Goal: Information Seeking & Learning: Check status

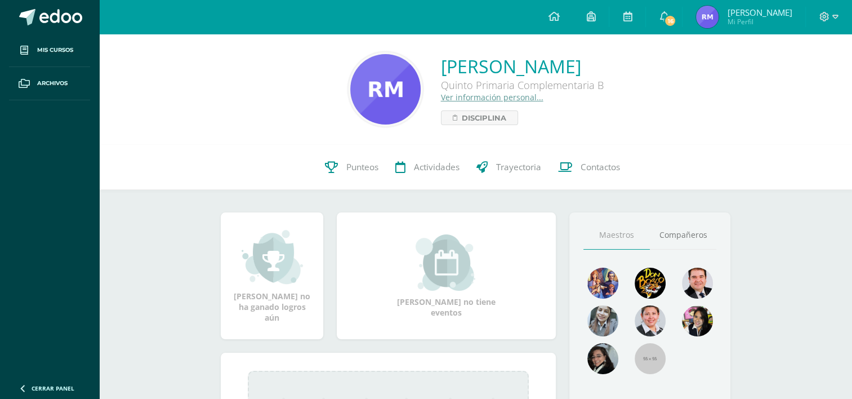
scroll to position [21, 0]
click at [341, 163] on link "Punteos" at bounding box center [351, 167] width 70 height 45
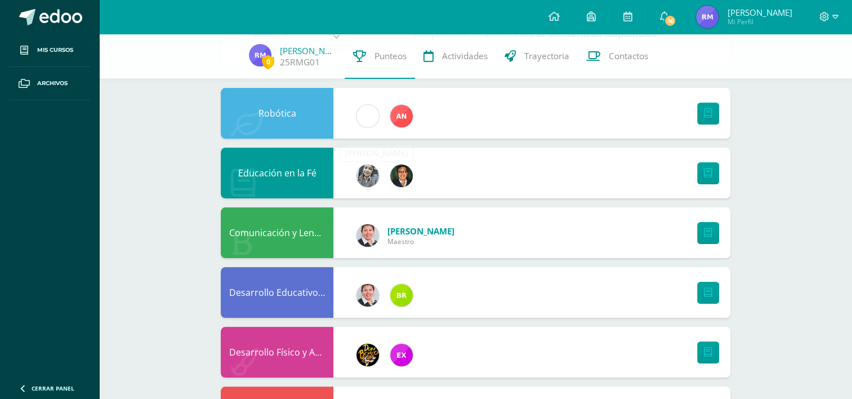
scroll to position [90, 0]
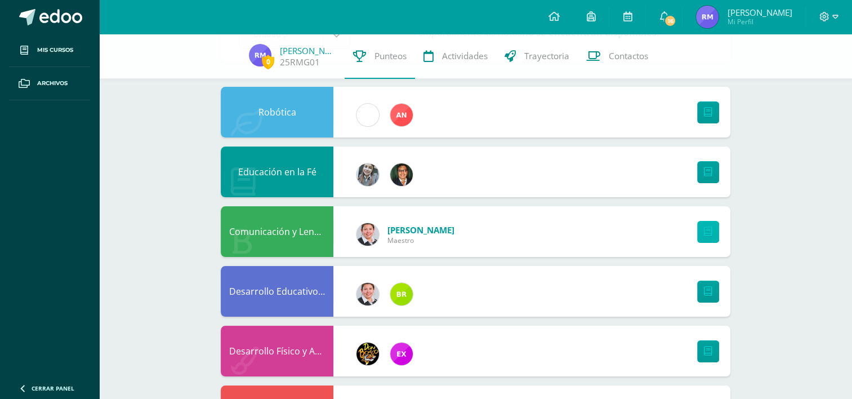
click at [707, 234] on icon at bounding box center [708, 232] width 8 height 10
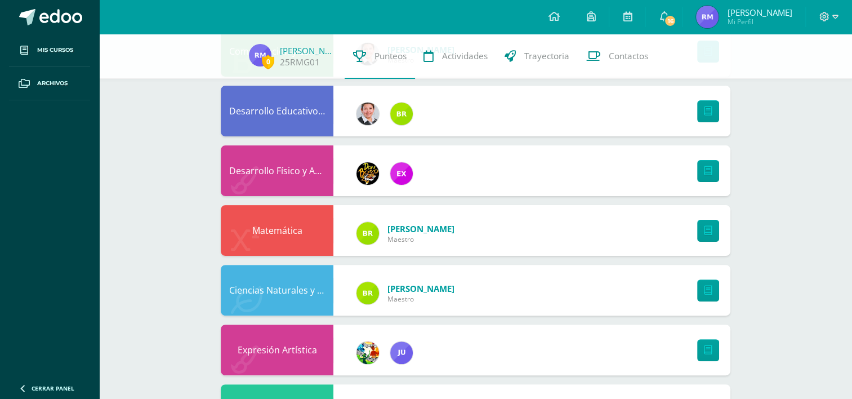
scroll to position [293, 0]
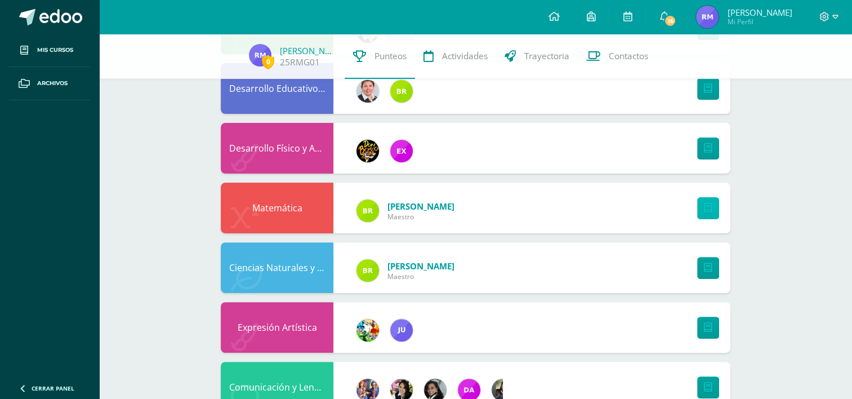
click at [704, 205] on icon at bounding box center [708, 208] width 8 height 10
click at [453, 66] on link "Actividades" at bounding box center [455, 56] width 81 height 45
